Goal: Information Seeking & Learning: Learn about a topic

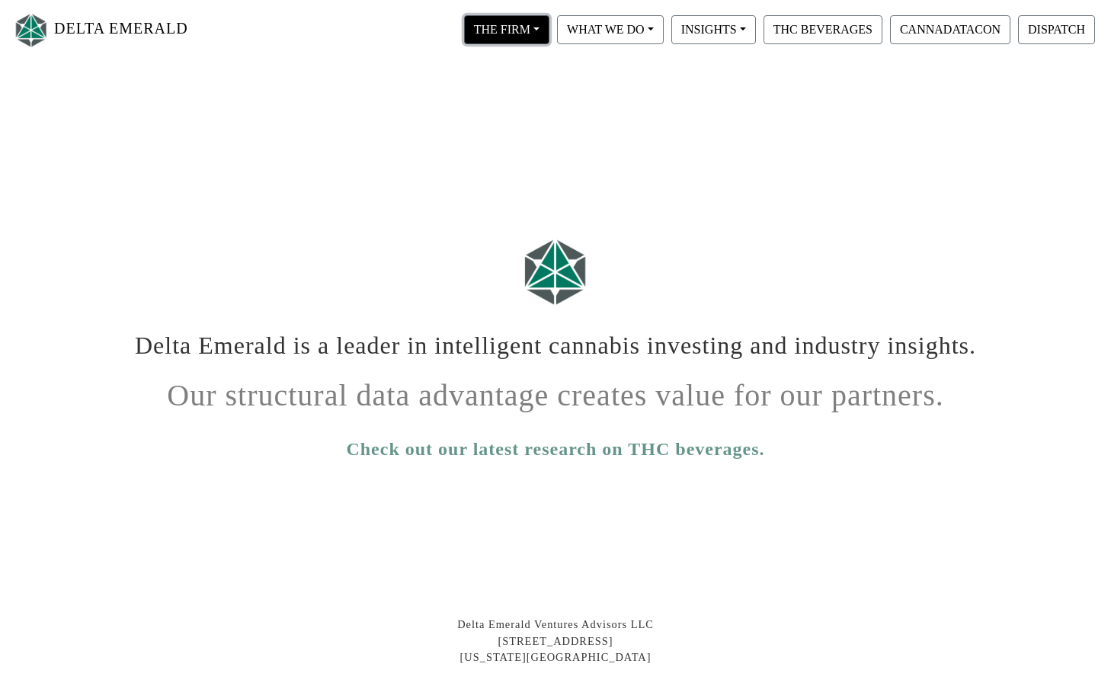
click at [518, 29] on button "THE FIRM" at bounding box center [506, 29] width 85 height 29
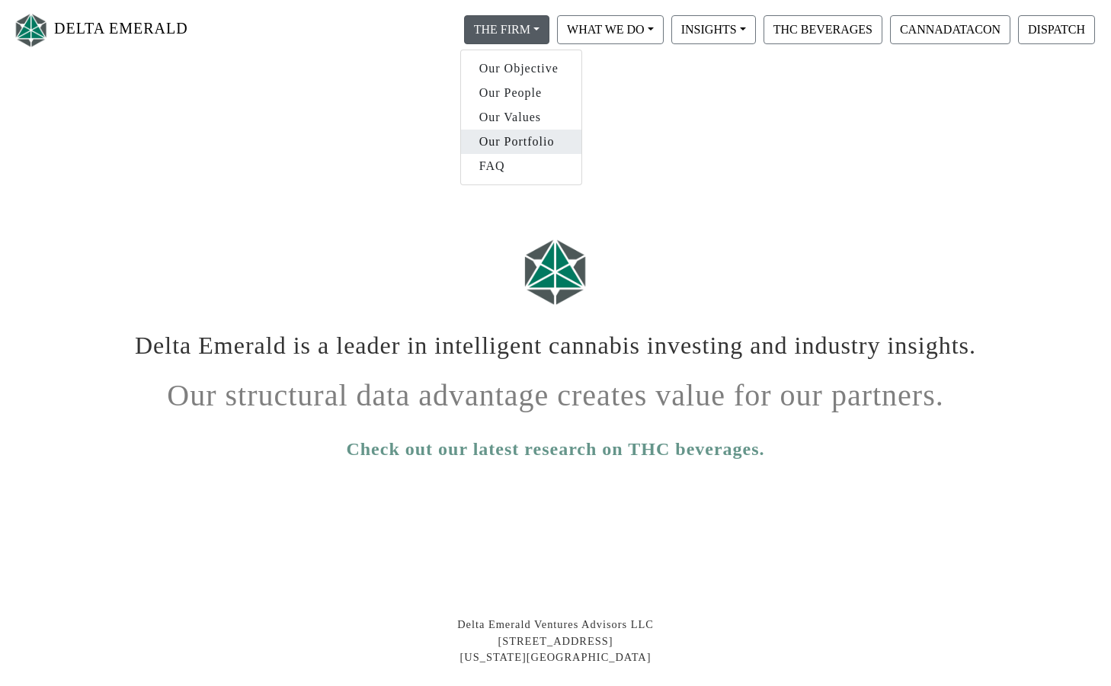
click at [501, 139] on link "Our Portfolio" at bounding box center [521, 142] width 120 height 24
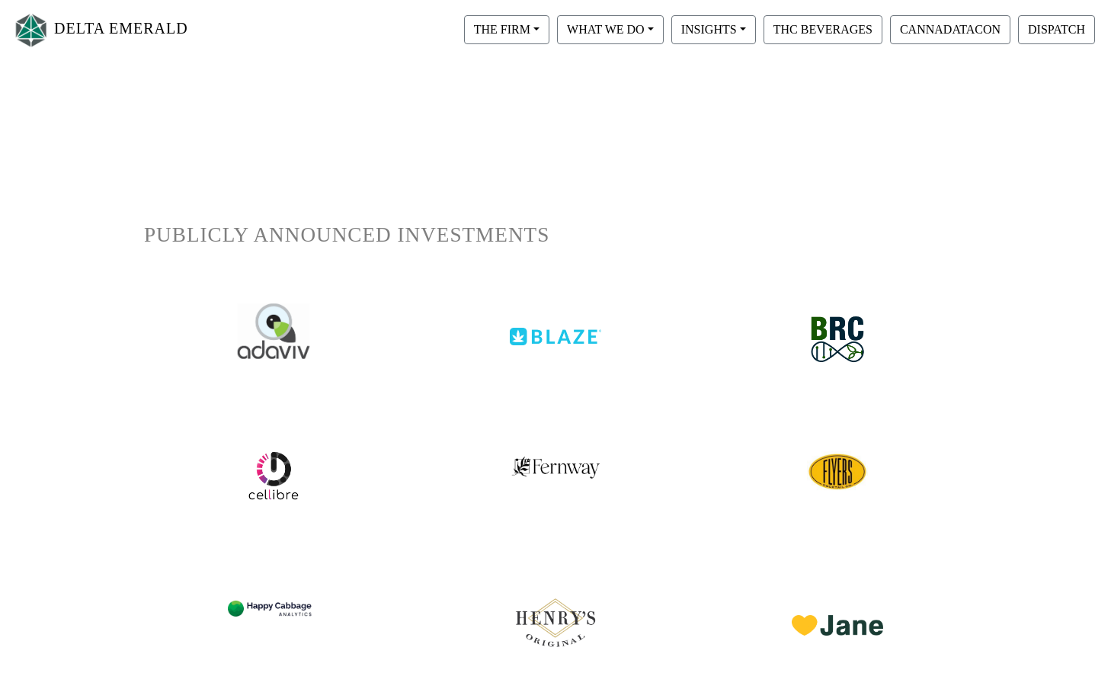
click at [264, 328] on img at bounding box center [274, 330] width 72 height 55
click at [825, 335] on img at bounding box center [838, 339] width 80 height 72
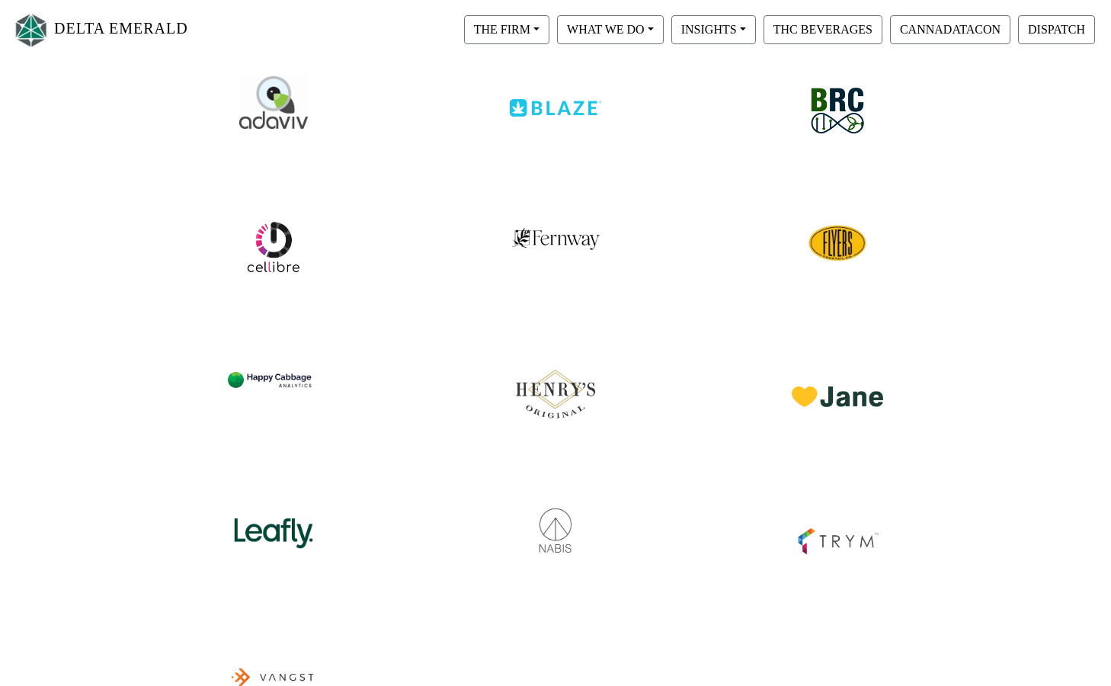
scroll to position [305, 0]
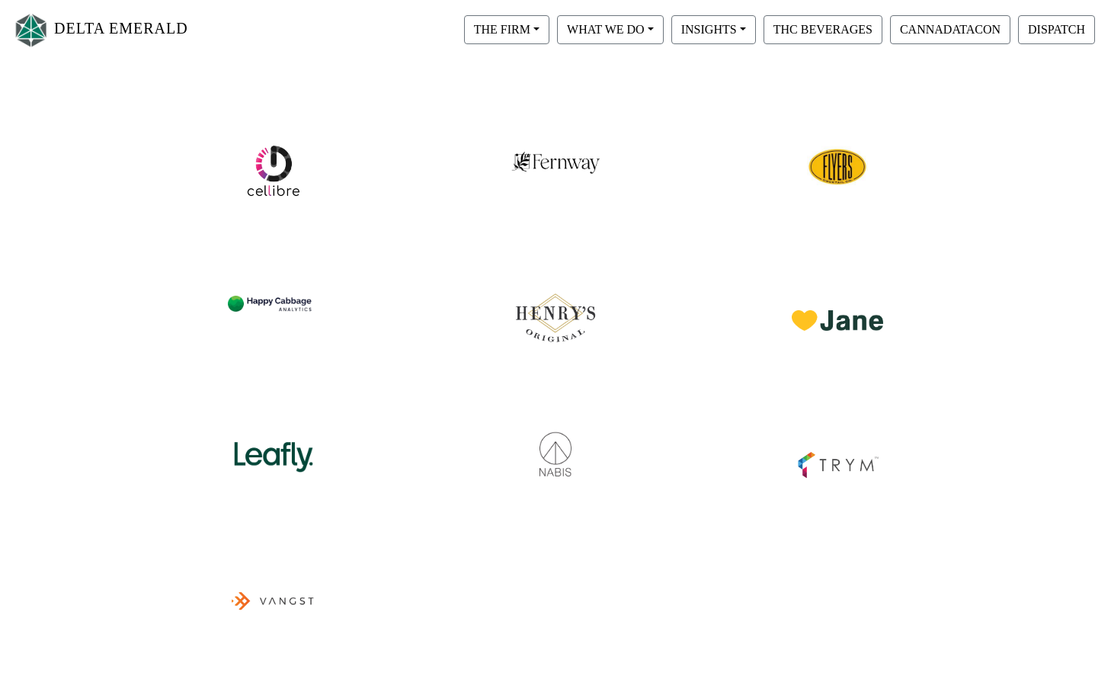
click at [274, 161] on img at bounding box center [273, 171] width 56 height 56
click at [839, 164] on img at bounding box center [838, 167] width 64 height 64
